Goal: Information Seeking & Learning: Understand process/instructions

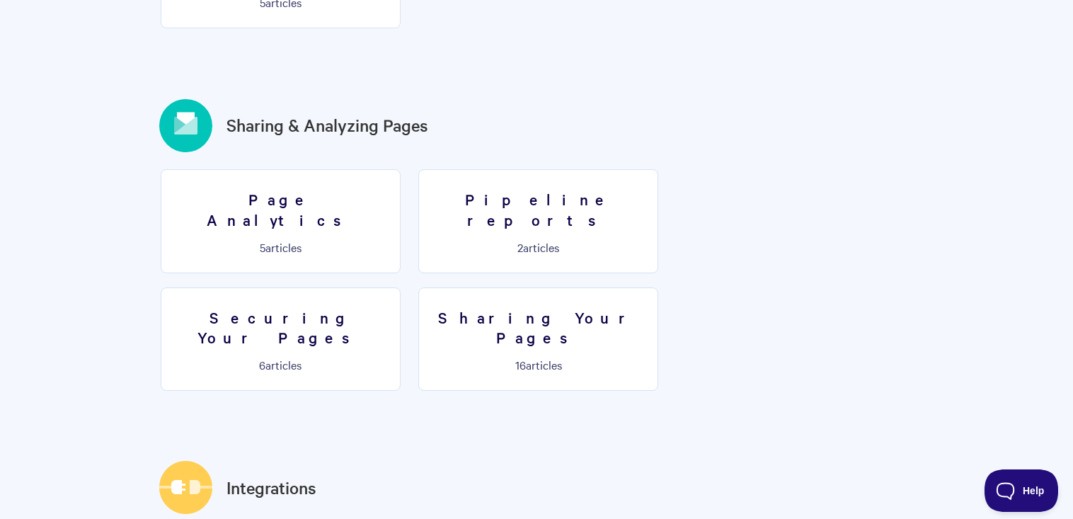
scroll to position [1631, 0]
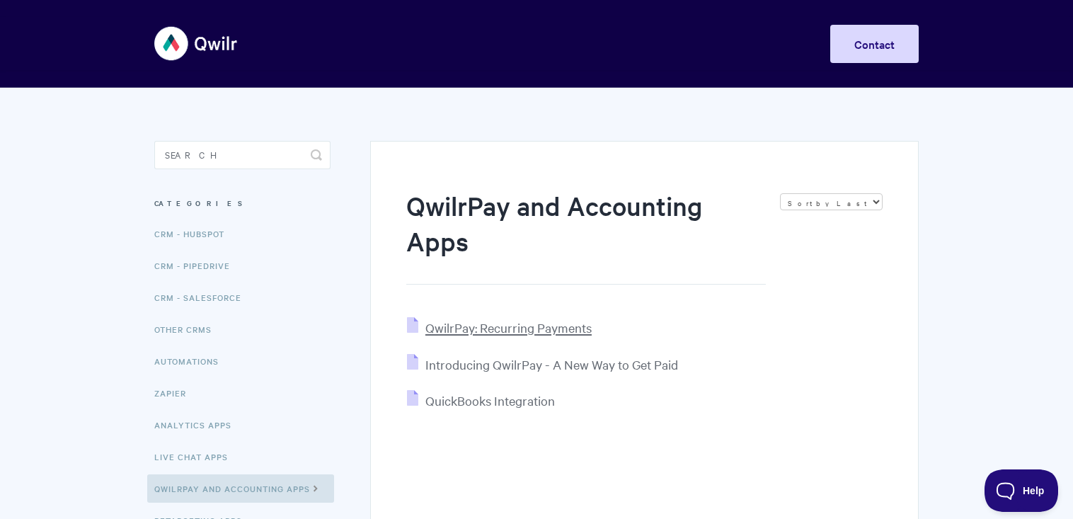
click at [517, 334] on span "QwilrPay: Recurring Payments" at bounding box center [508, 327] width 166 height 16
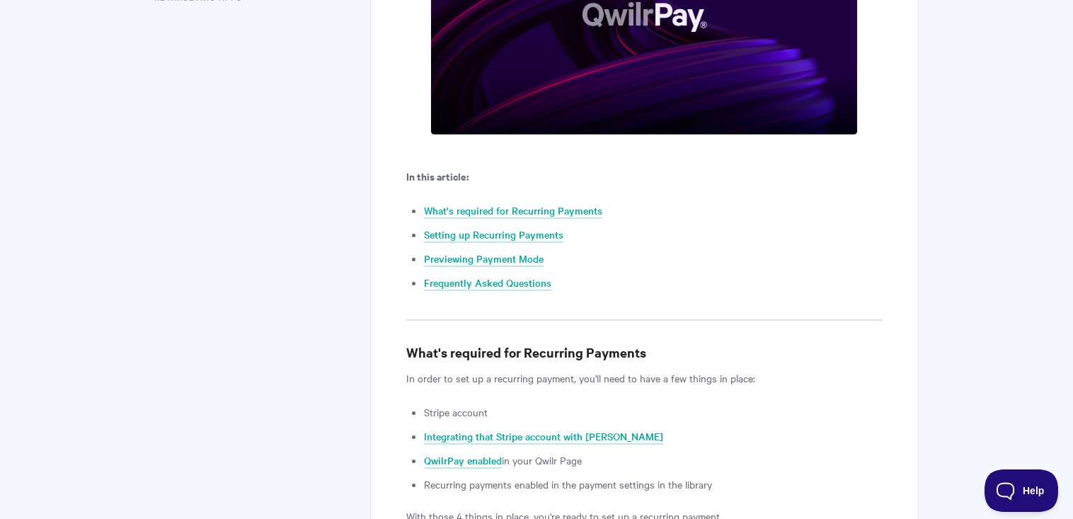
scroll to position [680, 0]
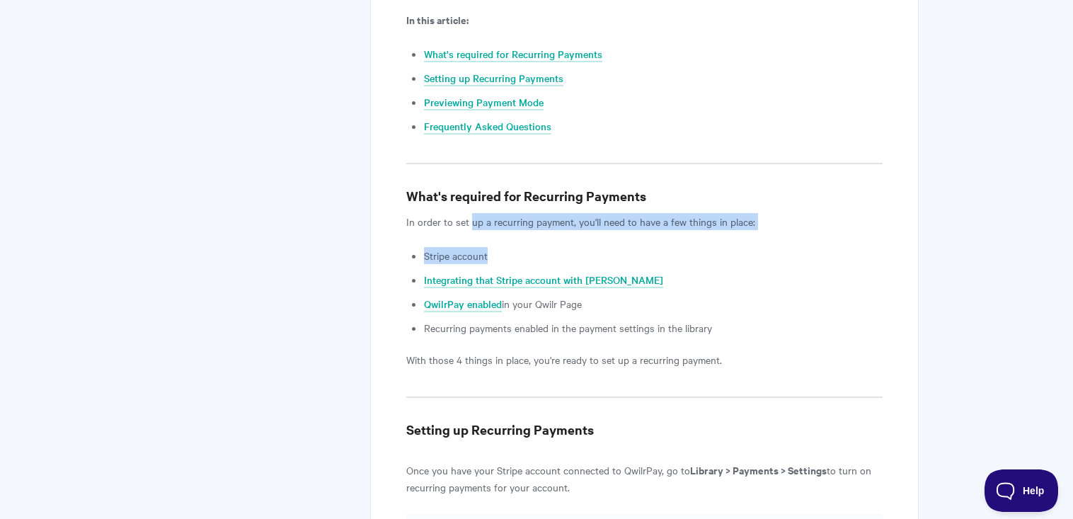
drag, startPoint x: 469, startPoint y: 228, endPoint x: 603, endPoint y: 231, distance: 133.8
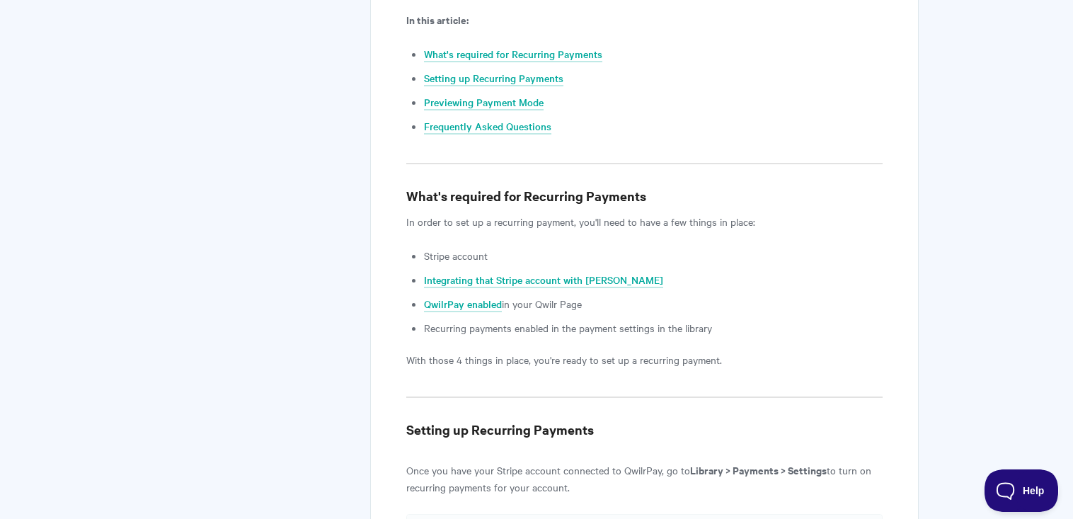
drag, startPoint x: 603, startPoint y: 231, endPoint x: 704, endPoint y: 266, distance: 106.6
click at [704, 266] on ul "Stripe account Integrating that Stripe account with Qwilr QwilrPay enabled in y…" at bounding box center [653, 291] width 459 height 89
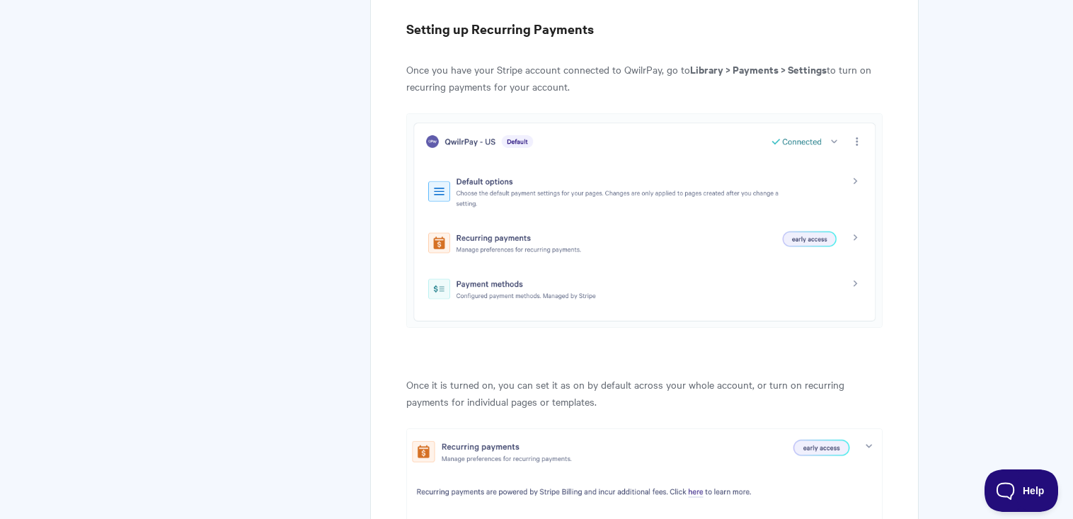
scroll to position [1076, 0]
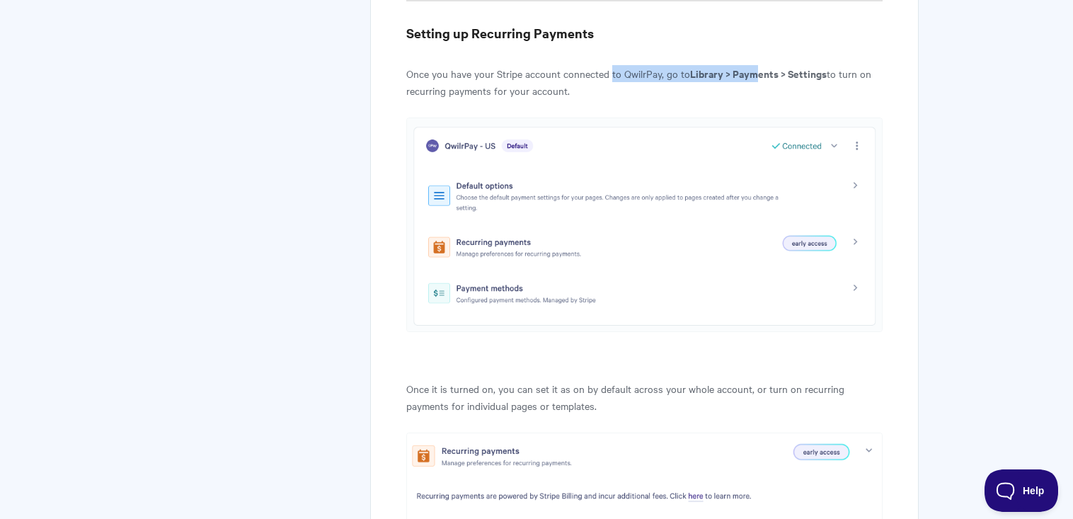
drag, startPoint x: 612, startPoint y: 75, endPoint x: 760, endPoint y: 76, distance: 148.0
click at [760, 76] on p "Once you have your Stripe account connected to QwilrPay, go to Library > Paymen…" at bounding box center [644, 82] width 476 height 34
drag, startPoint x: 760, startPoint y: 76, endPoint x: 912, endPoint y: 154, distance: 170.6
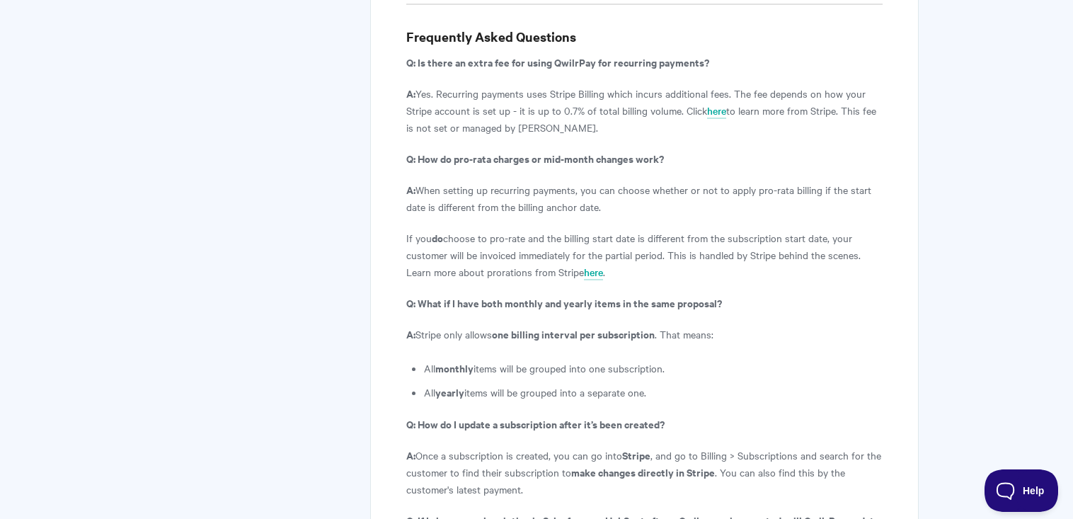
scroll to position [4757, 0]
